Goal: Task Accomplishment & Management: Use online tool/utility

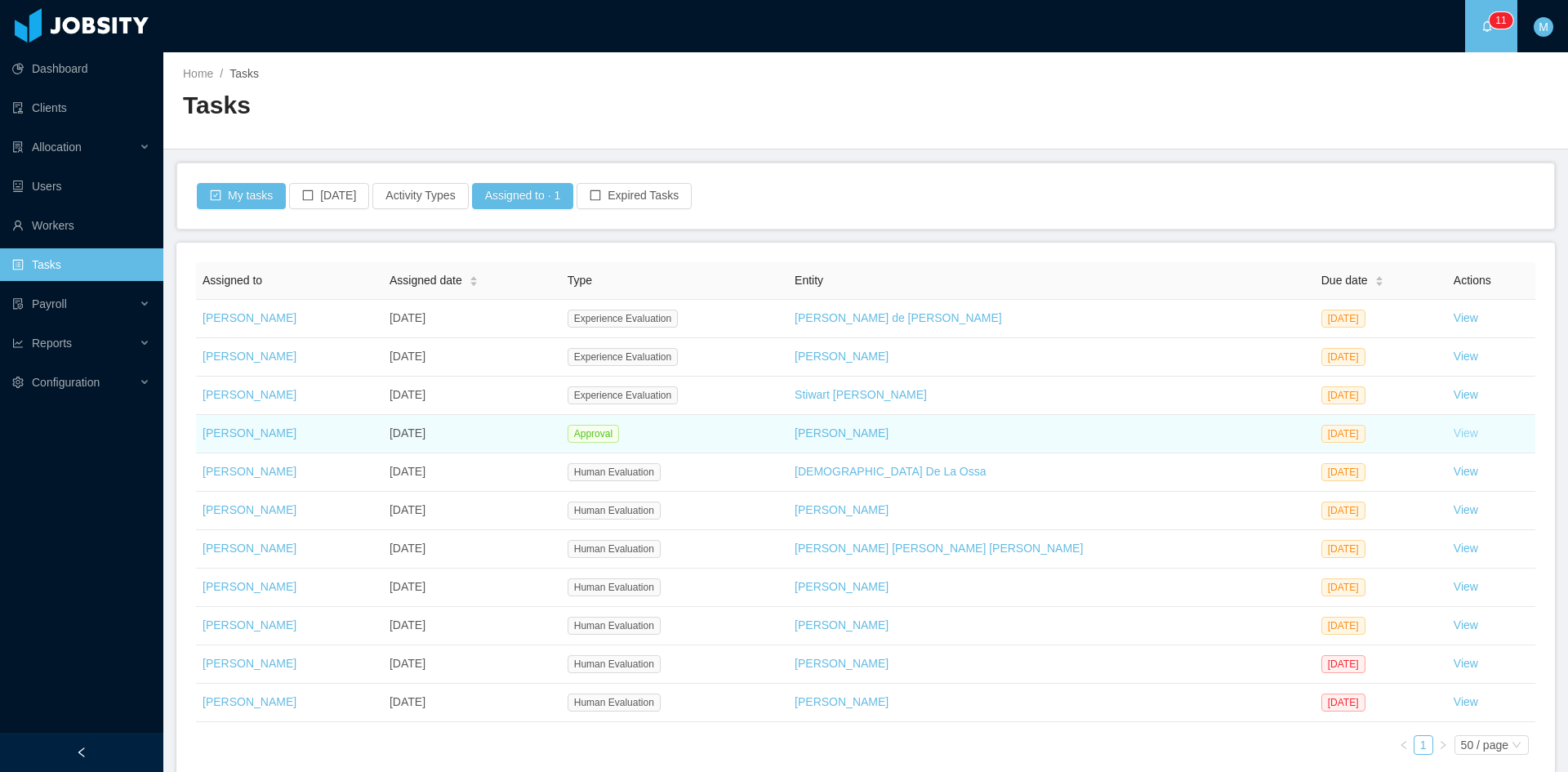
click at [1453, 433] on link "View" at bounding box center [1466, 433] width 24 height 13
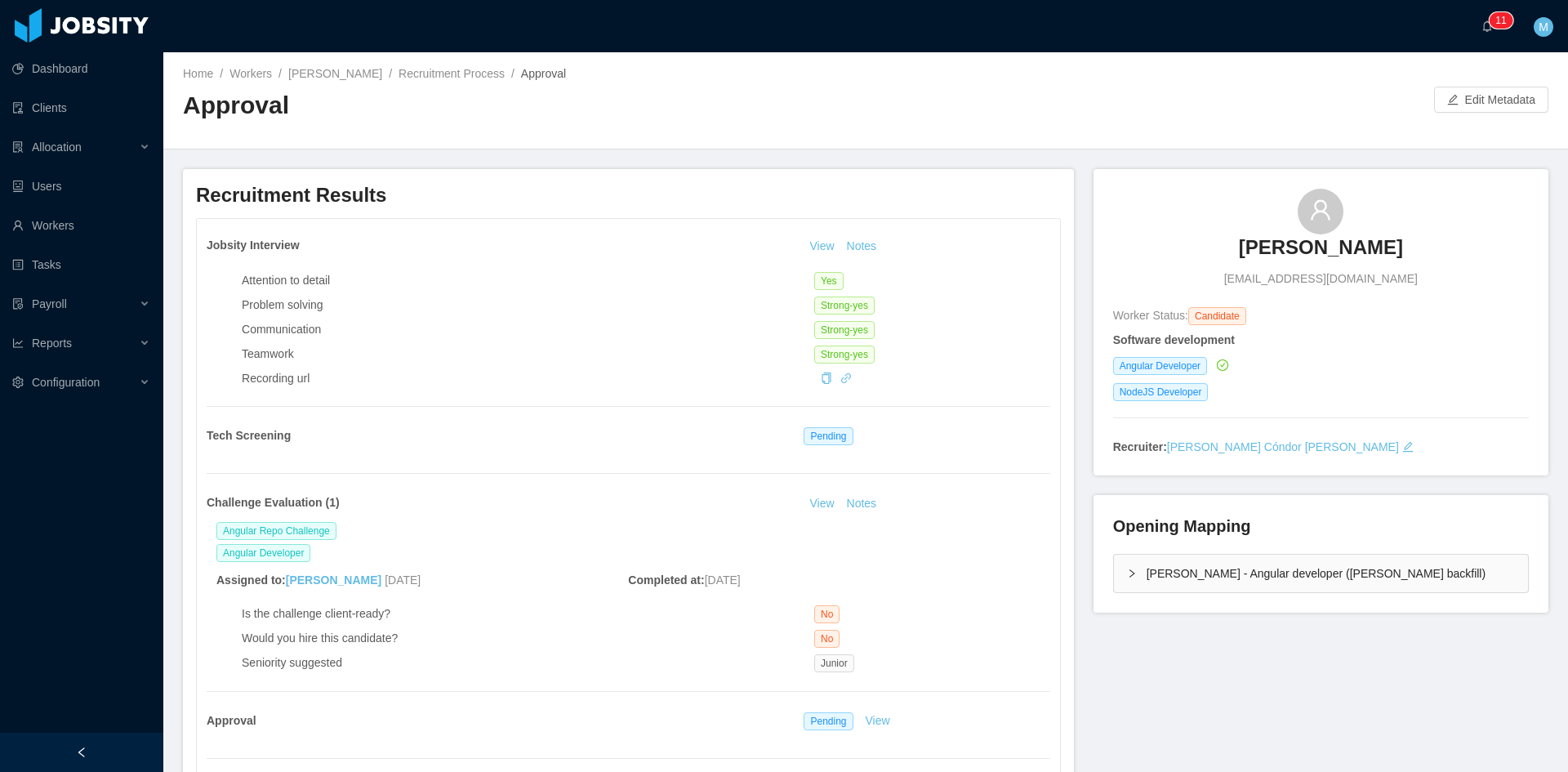
scroll to position [136, 0]
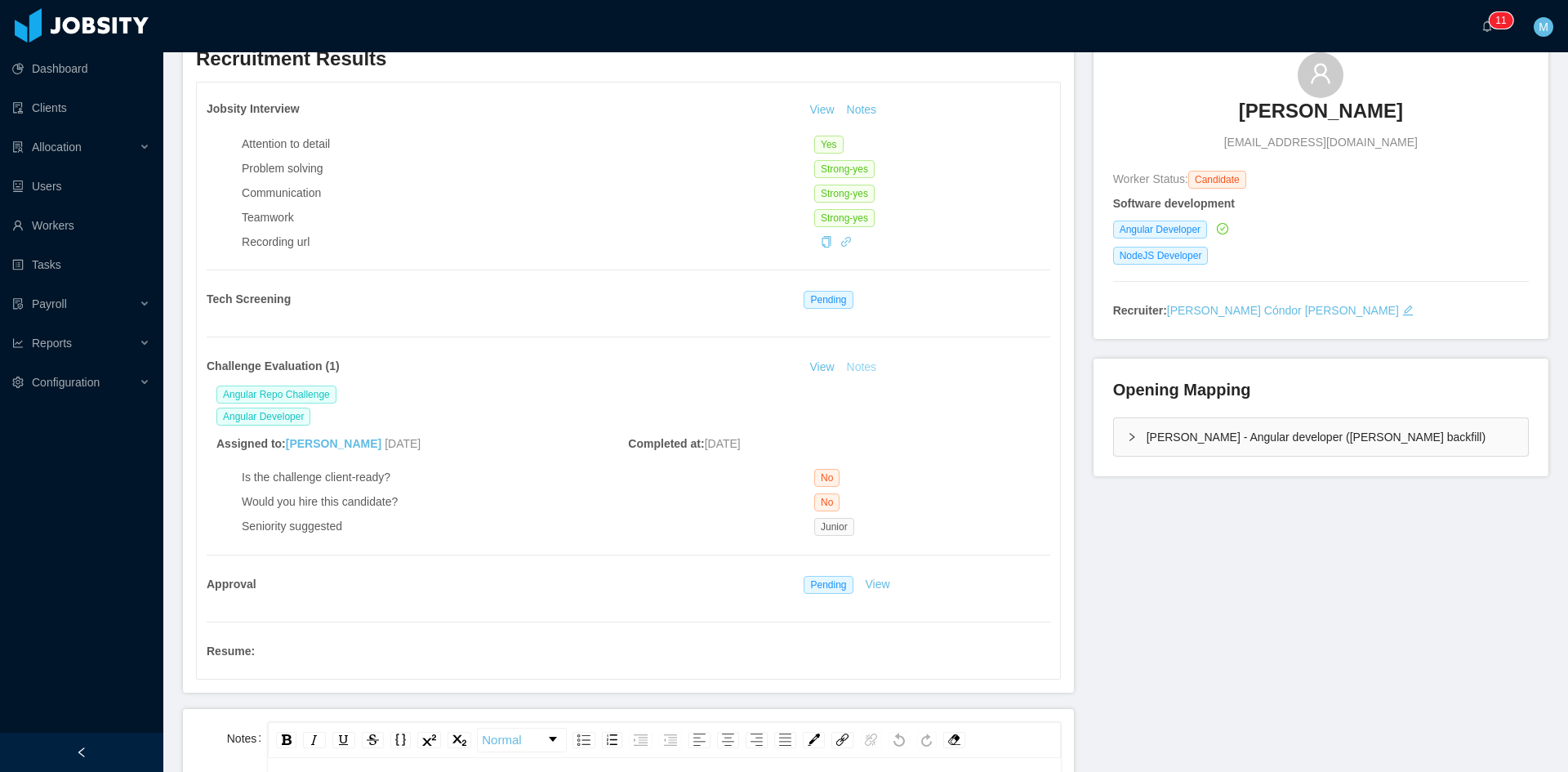
click at [859, 368] on button "Notes" at bounding box center [862, 367] width 43 height 20
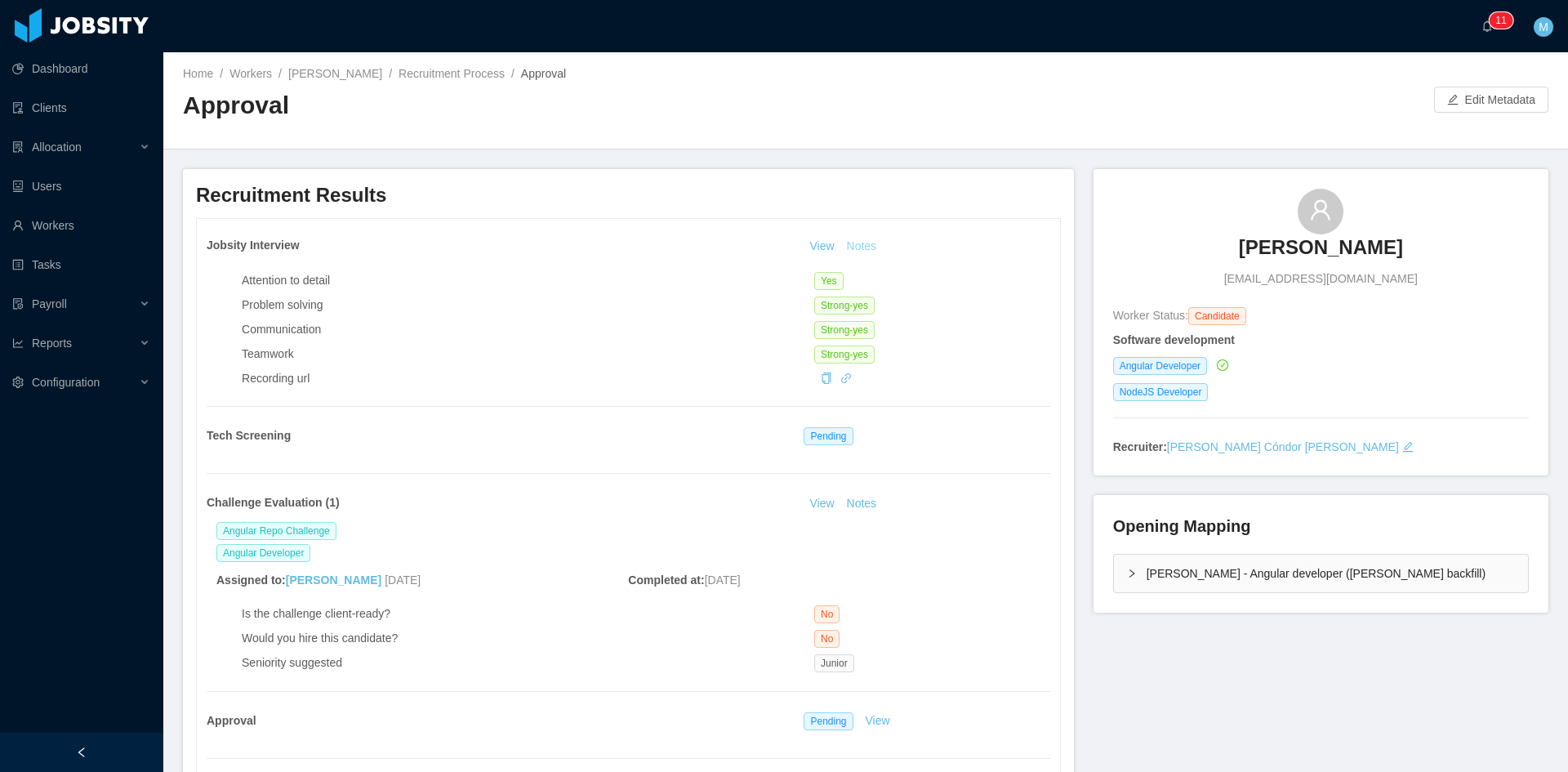
click at [858, 239] on button "Notes" at bounding box center [862, 246] width 43 height 20
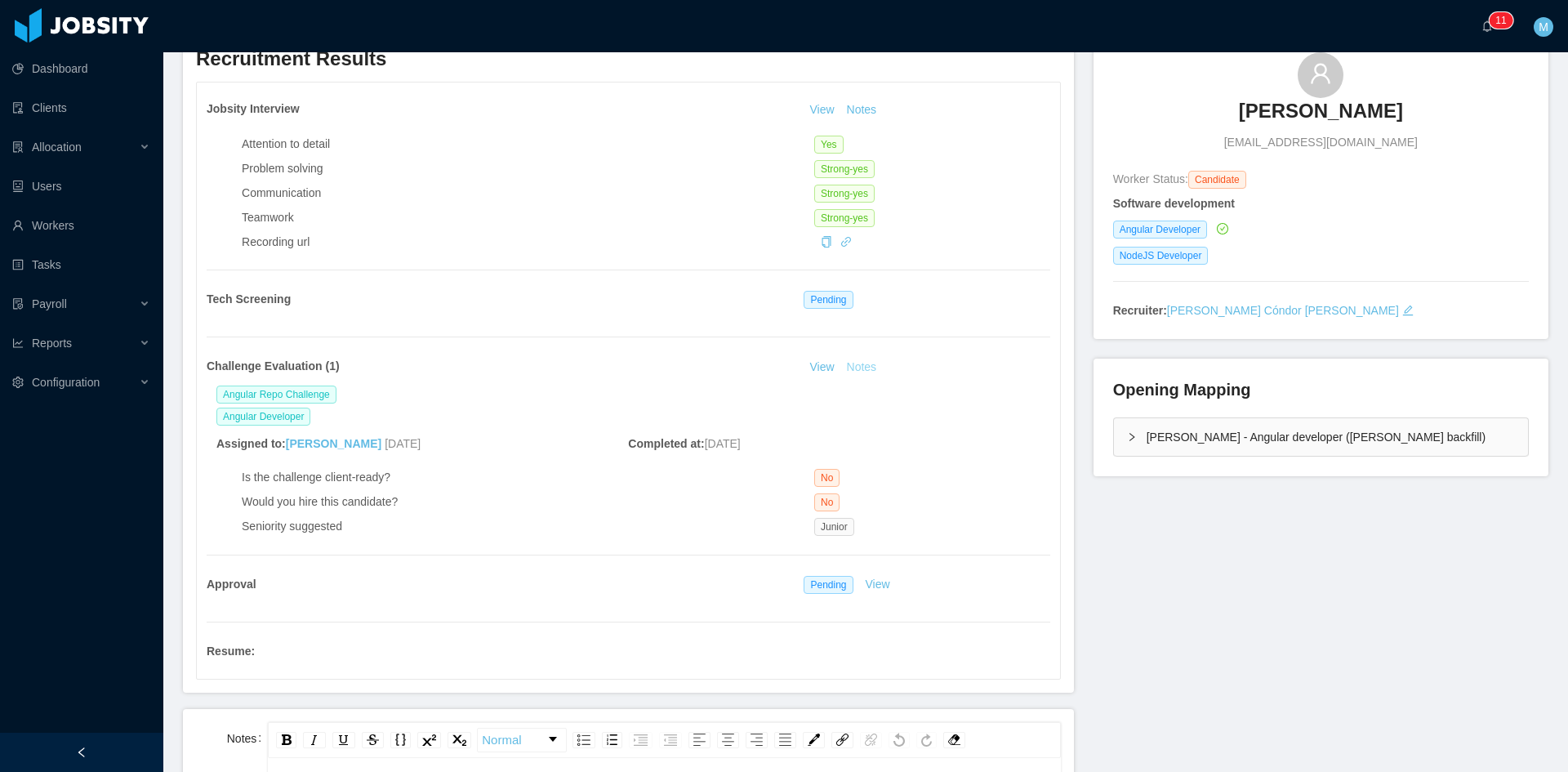
click at [851, 374] on button "Notes" at bounding box center [862, 367] width 43 height 20
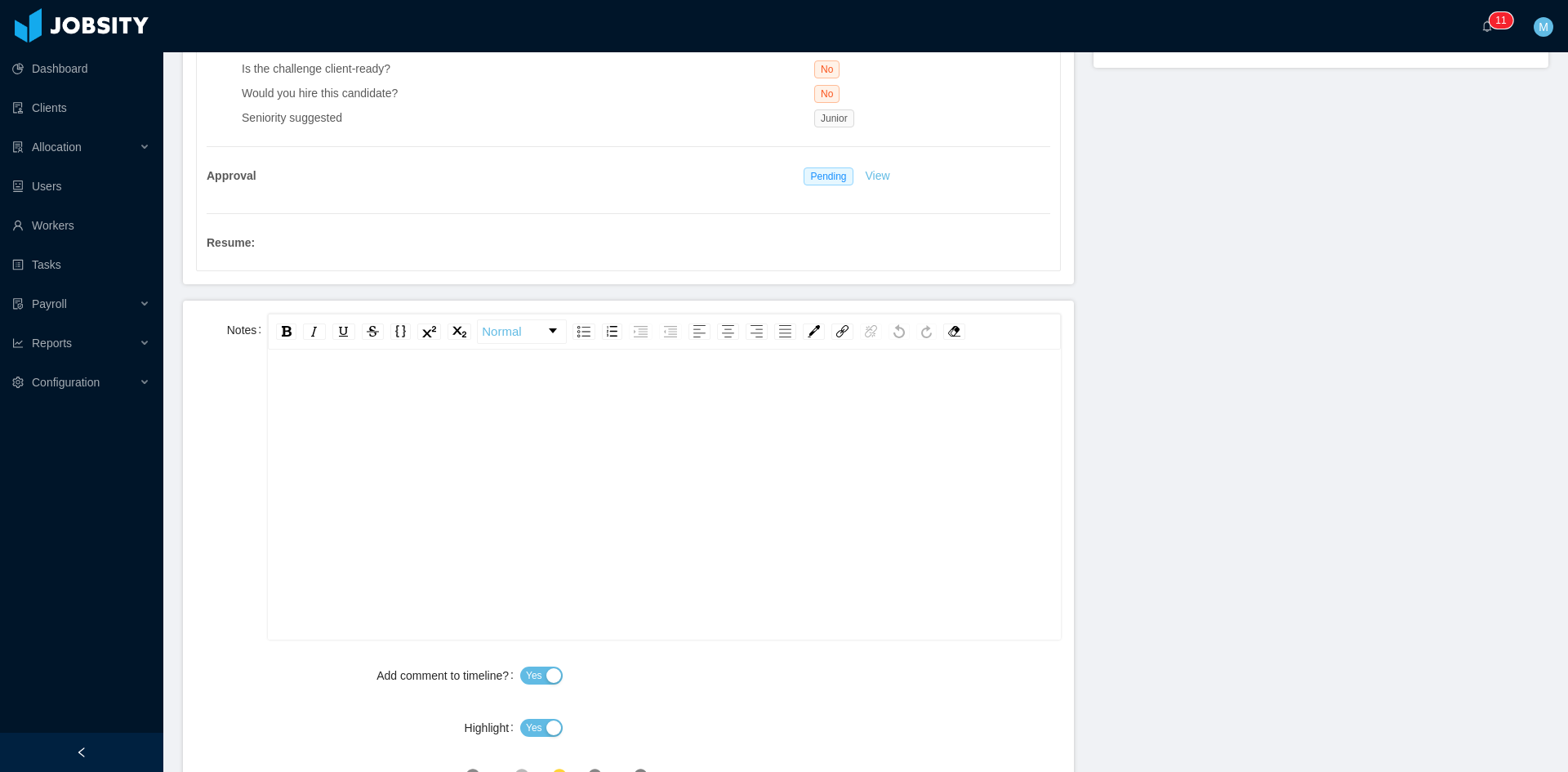
click at [637, 513] on div "rdw-editor" at bounding box center [665, 520] width 767 height 286
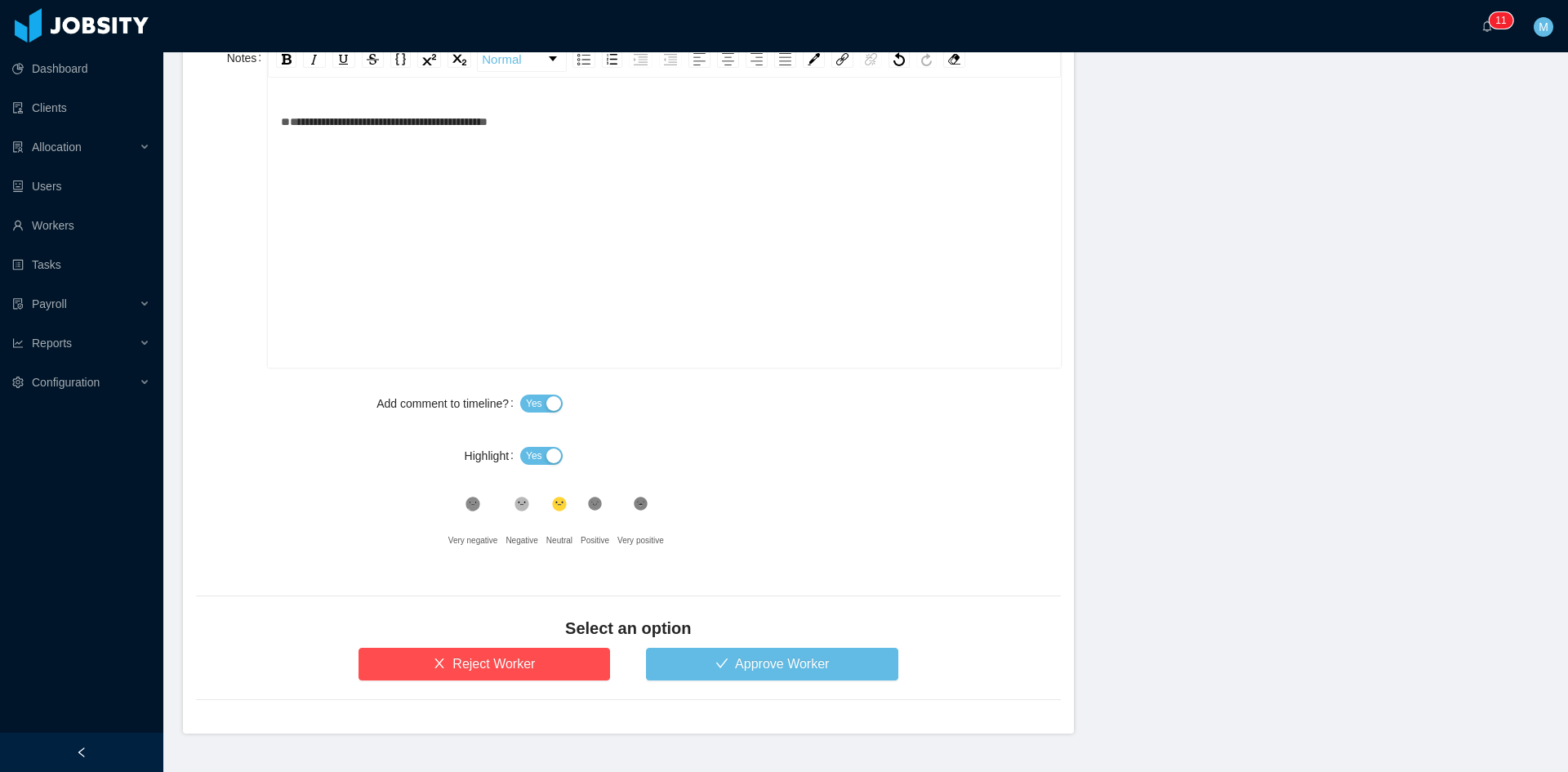
scroll to position [854, 0]
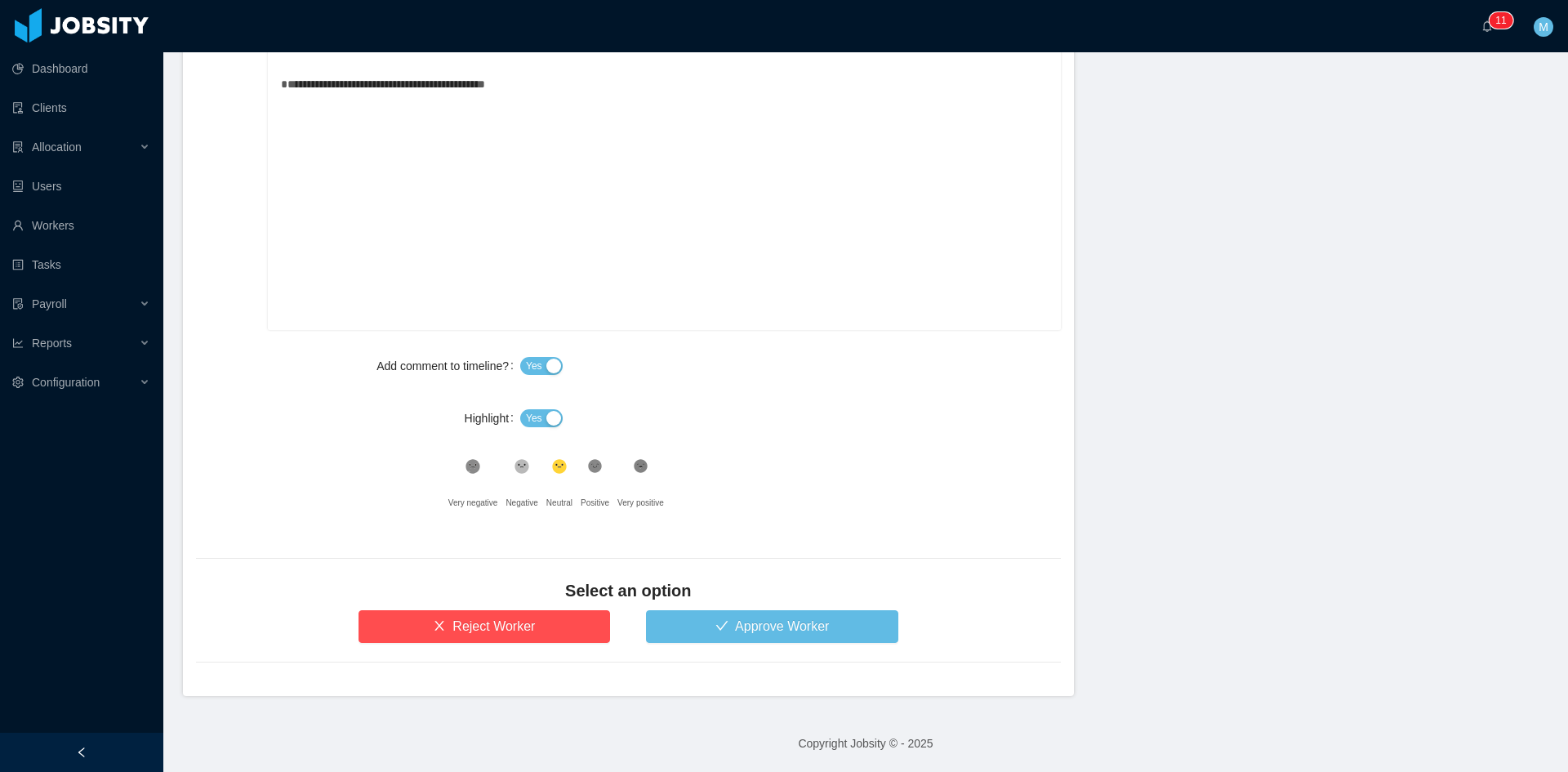
drag, startPoint x: 514, startPoint y: 421, endPoint x: 552, endPoint y: 416, distance: 38.3
click at [515, 421] on label "Highlight" at bounding box center [493, 418] width 56 height 13
click at [552, 416] on button "Yes" at bounding box center [542, 417] width 43 height 18
click at [478, 468] on icon ".st0{fill:#8a8a8a}.st2{fill:#262626}" at bounding box center [473, 467] width 17 height 17
click at [521, 634] on button "Reject Worker" at bounding box center [484, 626] width 252 height 33
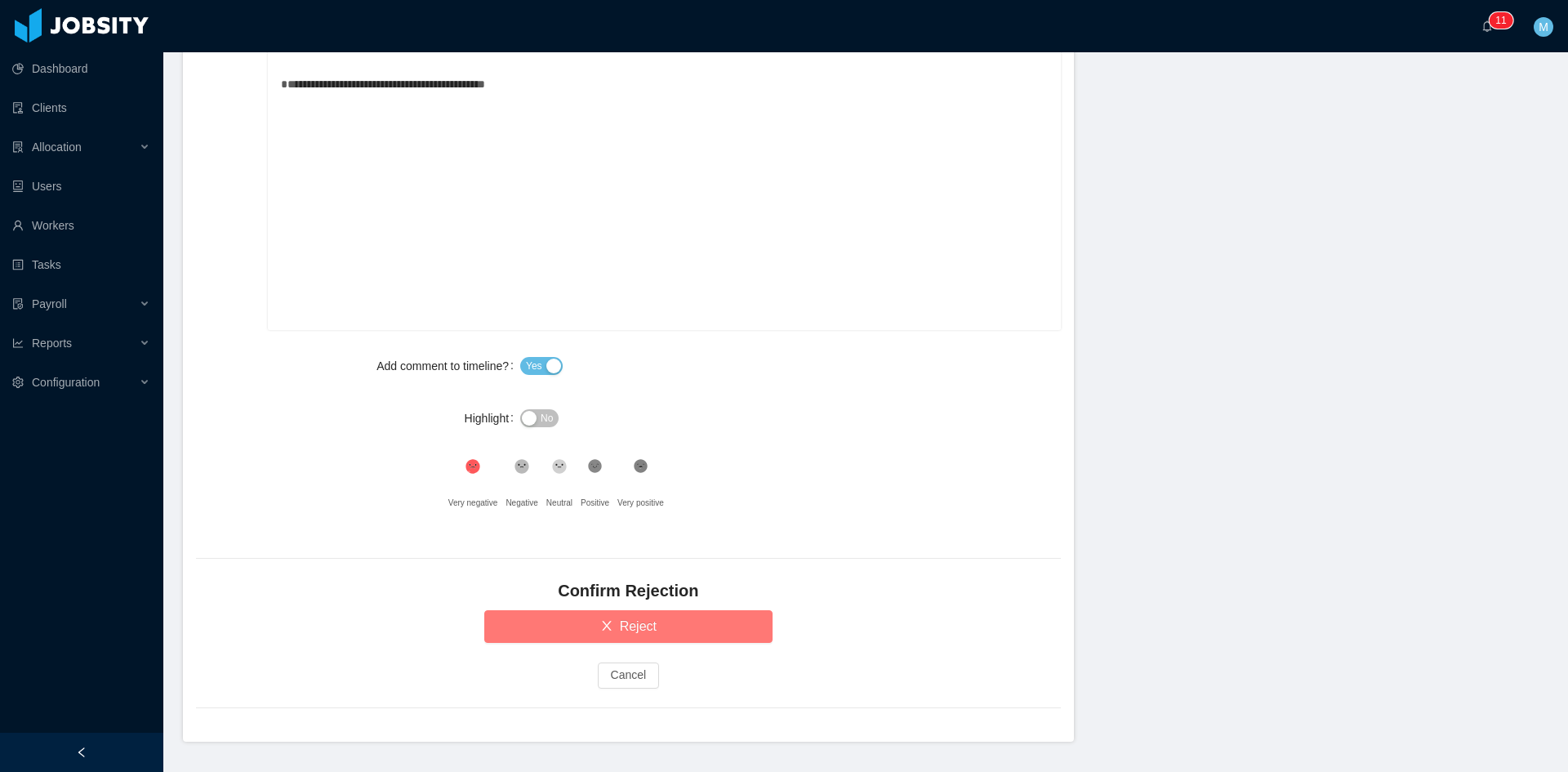
click at [521, 632] on button "Reject" at bounding box center [629, 626] width 289 height 33
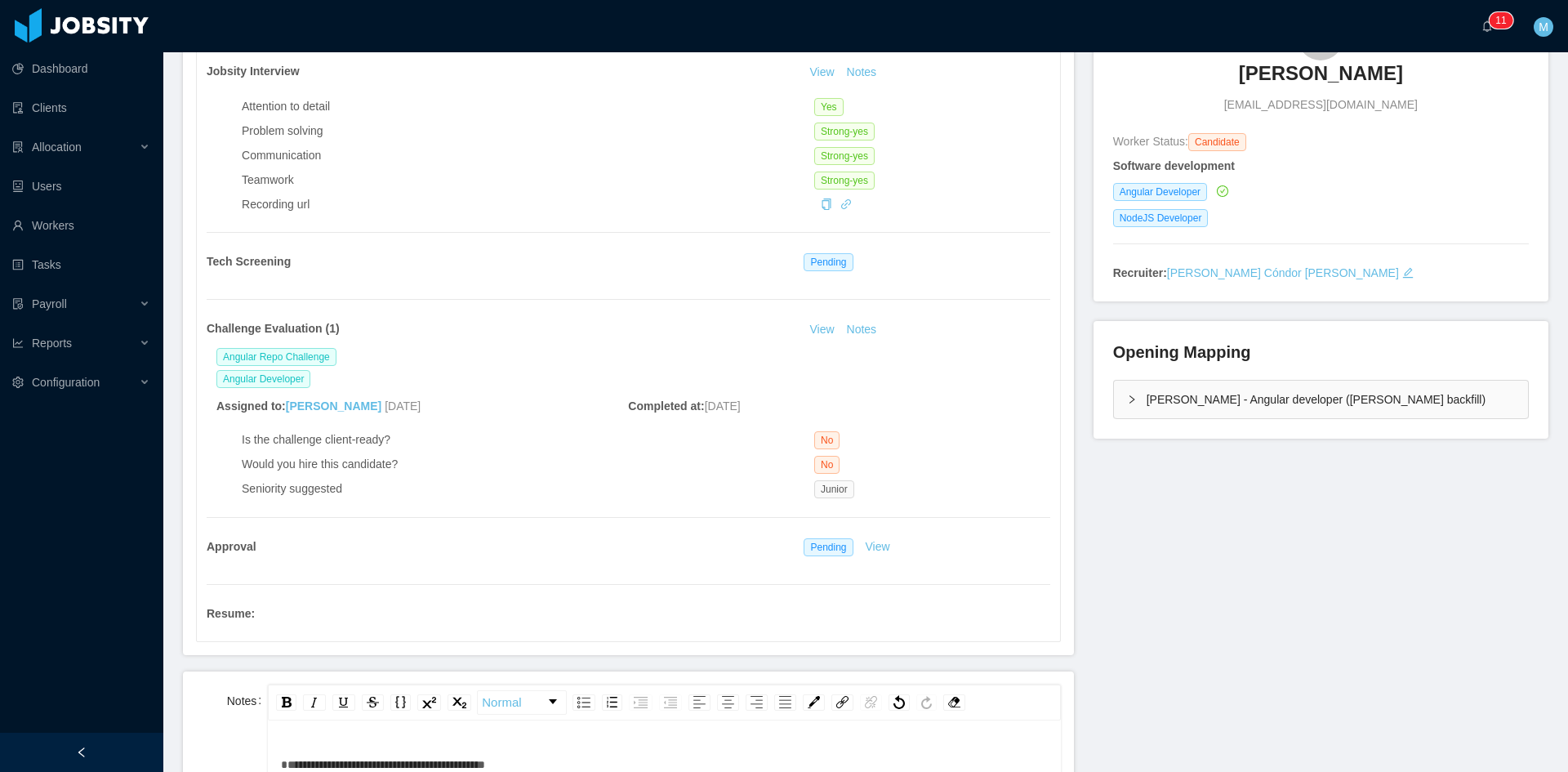
scroll to position [37, 0]
